Goal: Information Seeking & Learning: Learn about a topic

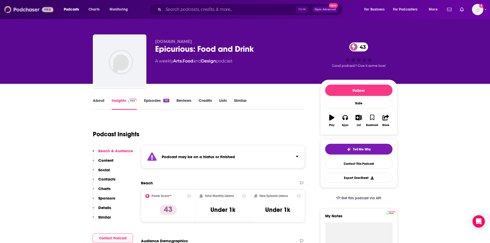
click at [27, 10] on img at bounding box center [28, 10] width 49 height 10
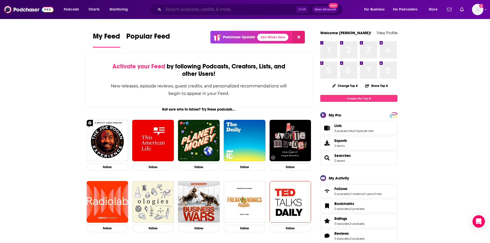
click at [244, 8] on input "Search podcasts, credits, & more..." at bounding box center [229, 9] width 133 height 8
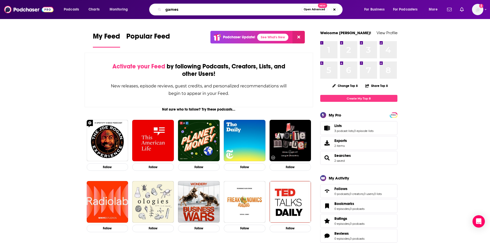
type input "games"
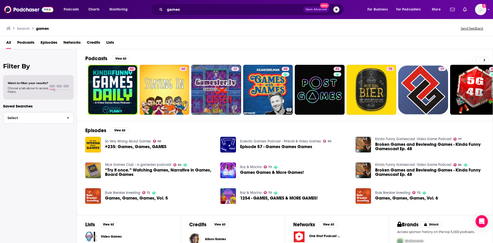
click at [68, 117] on icon "button" at bounding box center [68, 117] width 2 height 1
click at [125, 59] on button "View All" at bounding box center [121, 59] width 19 height 6
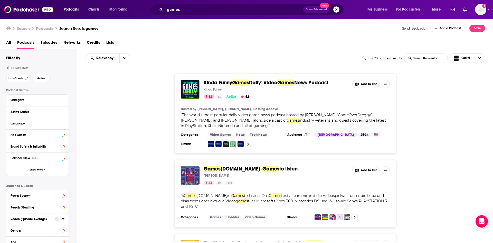
click at [480, 57] on icon "Choose View" at bounding box center [479, 58] width 3 height 4
click at [464, 75] on span "Gallery" at bounding box center [471, 76] width 21 height 3
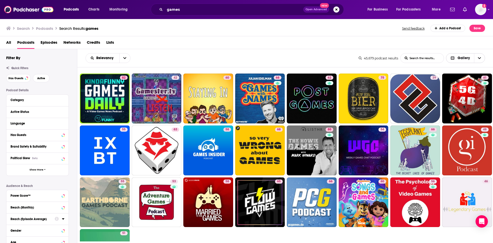
click at [480, 57] on icon "Choose View" at bounding box center [479, 58] width 3 height 4
click at [464, 67] on span "Card" at bounding box center [469, 67] width 24 height 3
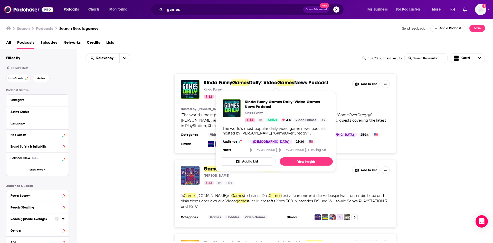
click at [274, 82] on span "Daily: Video" at bounding box center [263, 82] width 28 height 6
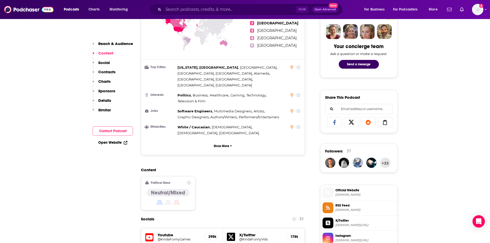
scroll to position [283, 0]
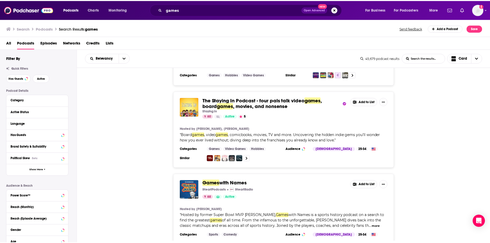
scroll to position [180, 0]
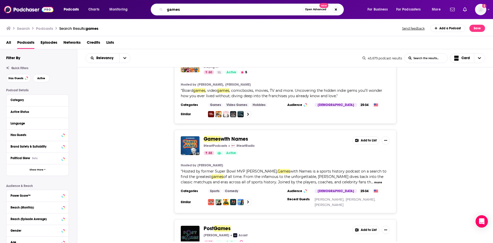
drag, startPoint x: 193, startPoint y: 13, endPoint x: 149, endPoint y: 13, distance: 43.4
click at [149, 13] on div "games Open Advanced New" at bounding box center [253, 10] width 220 height 12
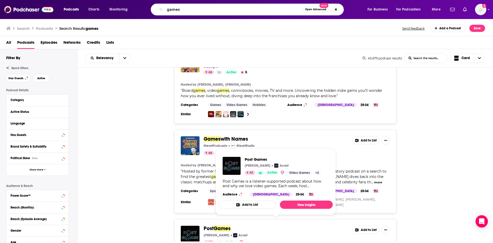
click at [223, 225] on span "Games" at bounding box center [222, 228] width 17 height 6
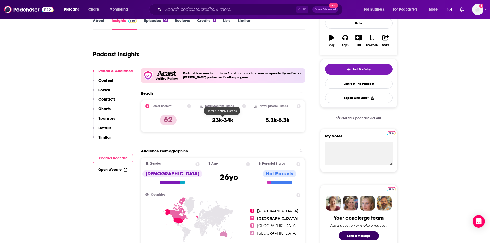
scroll to position [51, 0]
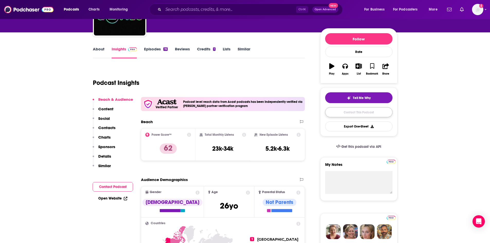
click at [351, 111] on link "Contact This Podcast" at bounding box center [358, 112] width 67 height 10
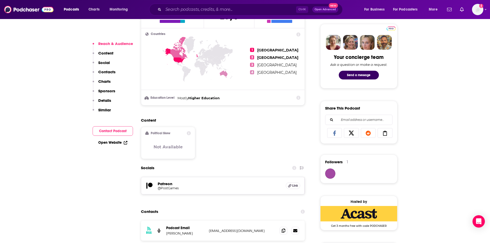
scroll to position [242, 0]
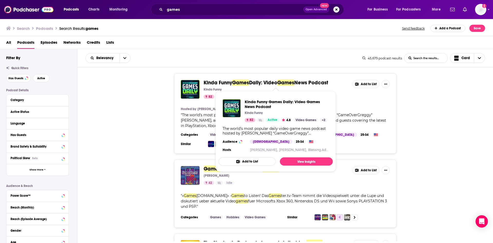
click at [235, 84] on span "Games" at bounding box center [240, 82] width 17 height 6
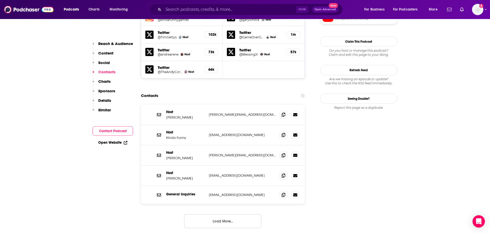
scroll to position [488, 0]
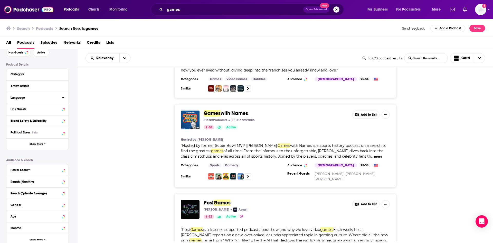
scroll to position [68, 0]
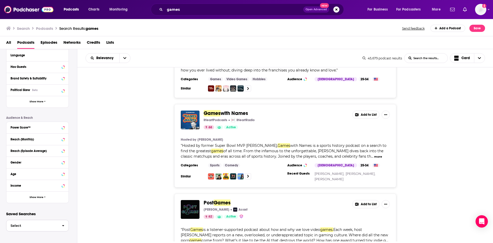
click at [63, 226] on icon "button" at bounding box center [63, 226] width 2 height 4
click at [96, 180] on div "Games with Names iHeartPodcasts iHeartRadio 68 Active Add to List Hosted by [PE…" at bounding box center [285, 145] width 416 height 83
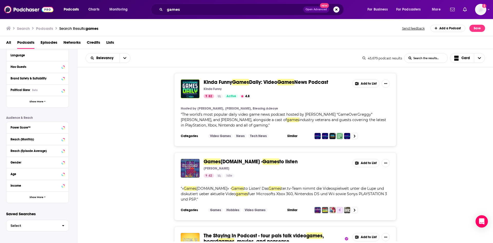
scroll to position [0, 0]
